Goal: Information Seeking & Learning: Learn about a topic

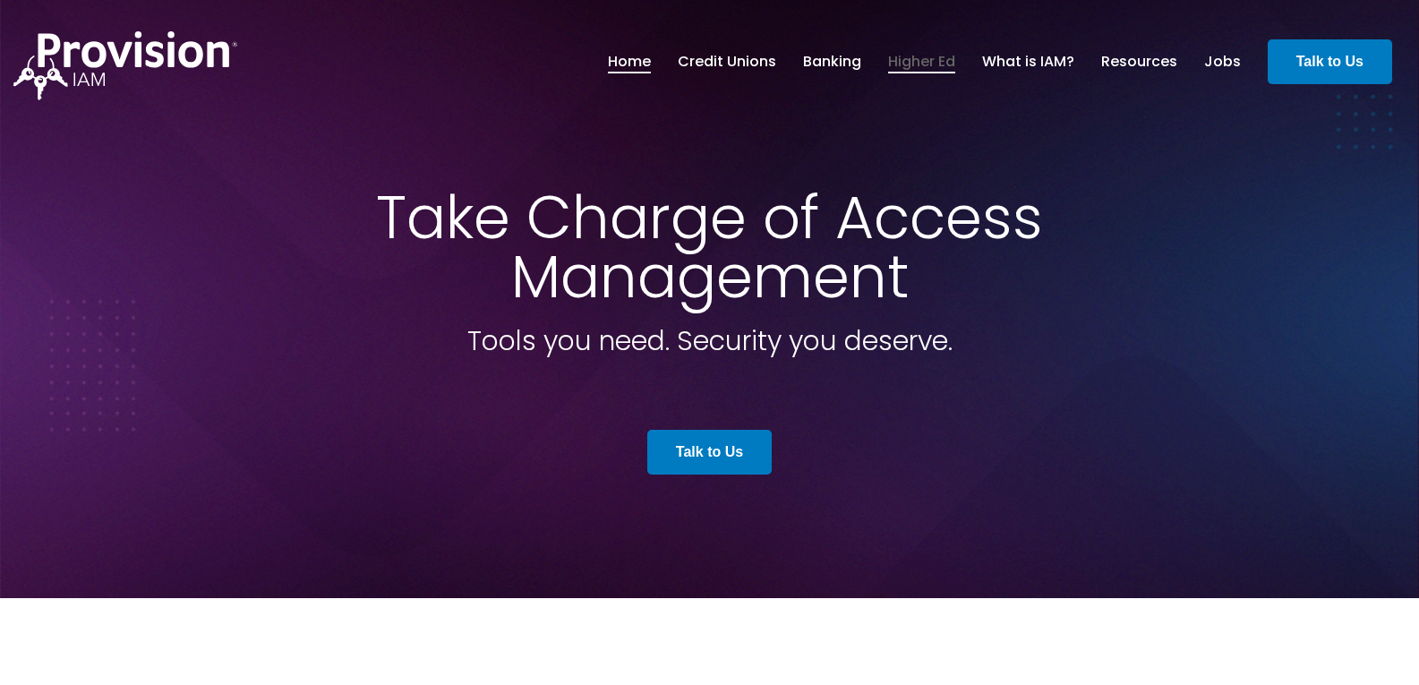
click at [923, 59] on link "Higher Ed" at bounding box center [921, 62] width 67 height 30
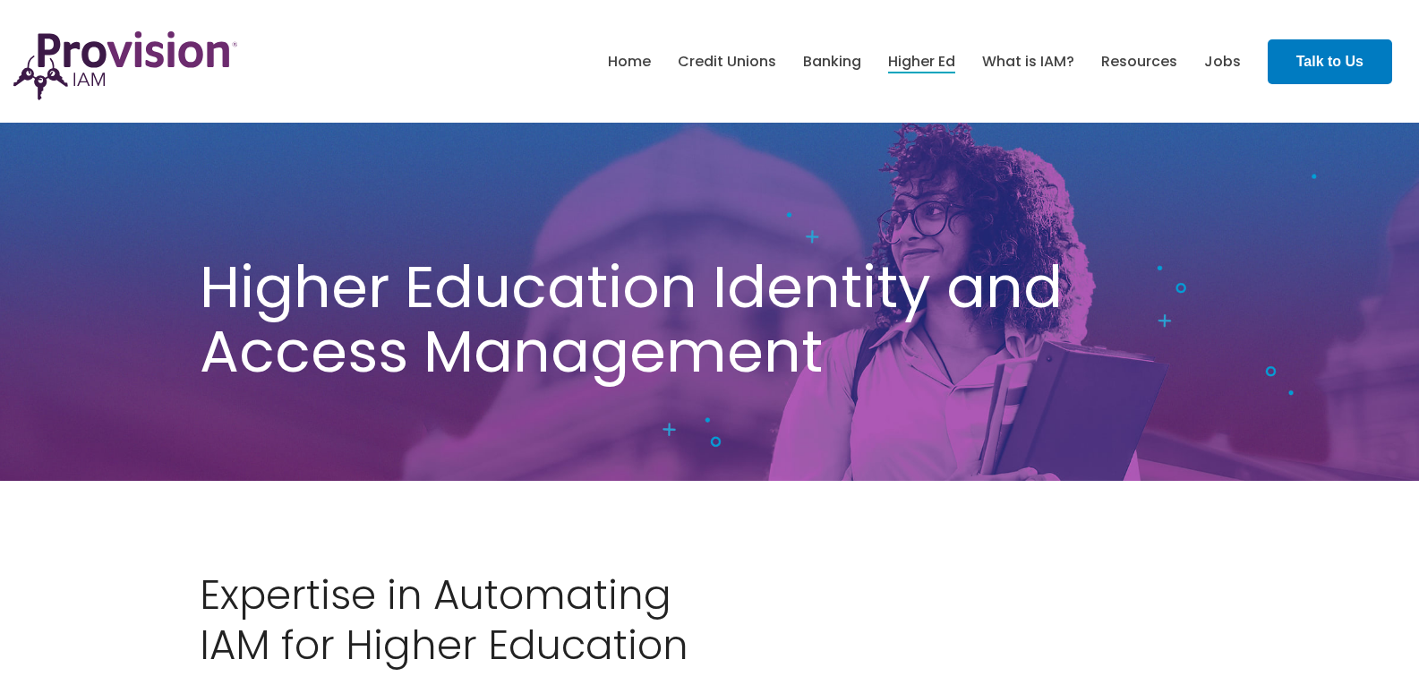
click at [609, 394] on div "Higher Education Identity and Access Management" at bounding box center [709, 296] width 1419 height 369
click at [627, 51] on link "Home" at bounding box center [629, 62] width 43 height 30
